Goal: Find specific page/section: Find specific page/section

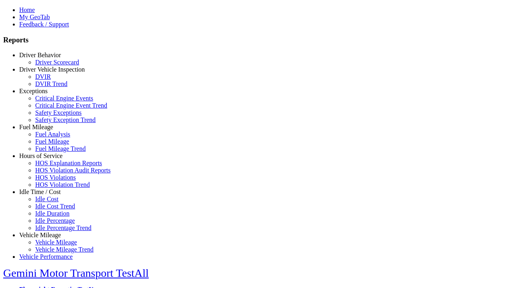
click at [46, 159] on link "Hours of Service" at bounding box center [40, 156] width 43 height 7
click at [52, 167] on link "HOS Explanation Reports" at bounding box center [68, 163] width 67 height 7
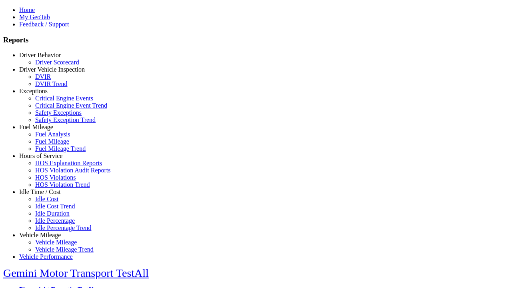
type input "**********"
type input "*********"
